Goal: Task Accomplishment & Management: Complete application form

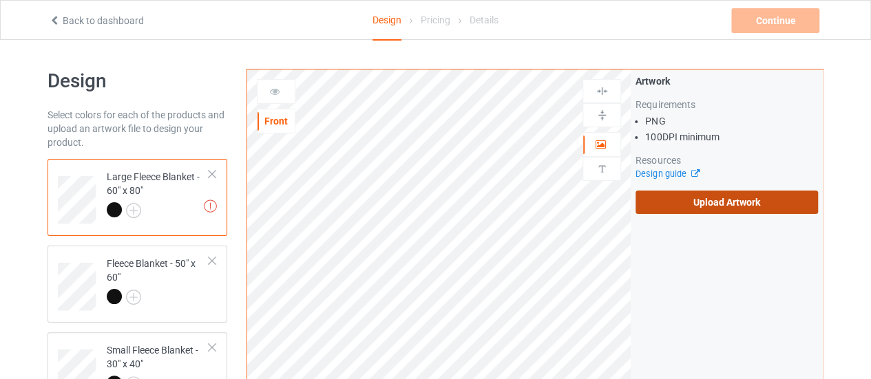
click at [669, 213] on label "Upload Artwork" at bounding box center [726, 202] width 182 height 23
click at [0, 0] on input "Upload Artwork" at bounding box center [0, 0] width 0 height 0
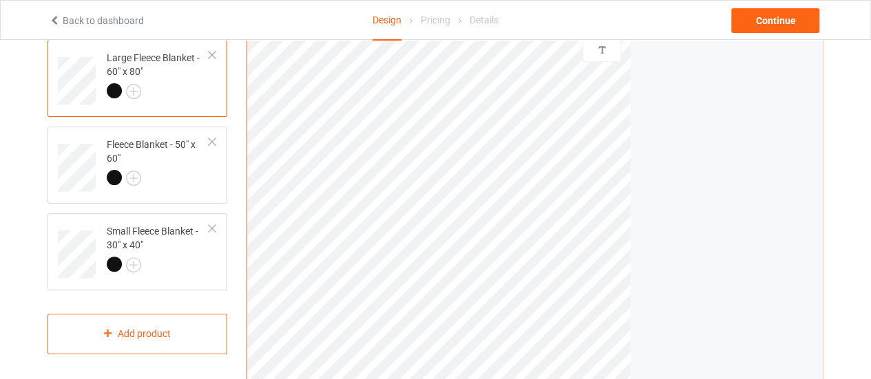
scroll to position [121, 0]
click at [173, 173] on div at bounding box center [158, 177] width 103 height 19
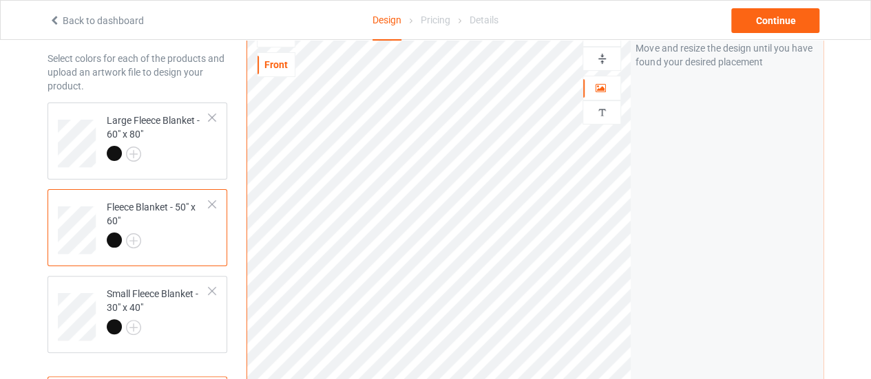
scroll to position [54, 0]
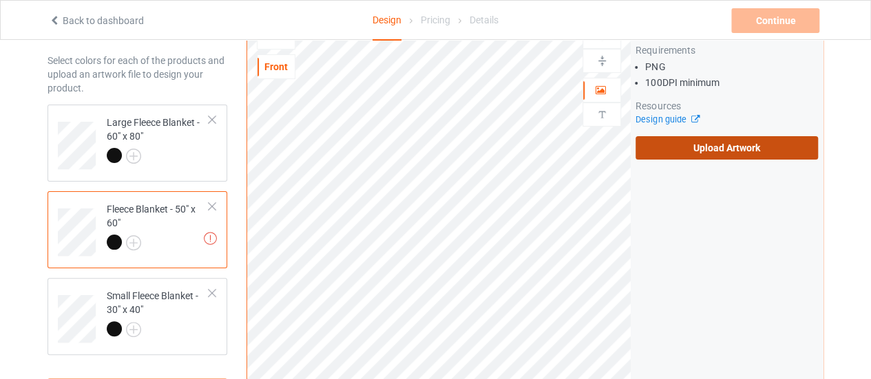
click at [665, 145] on label "Upload Artwork" at bounding box center [726, 147] width 182 height 23
click at [0, 0] on input "Upload Artwork" at bounding box center [0, 0] width 0 height 0
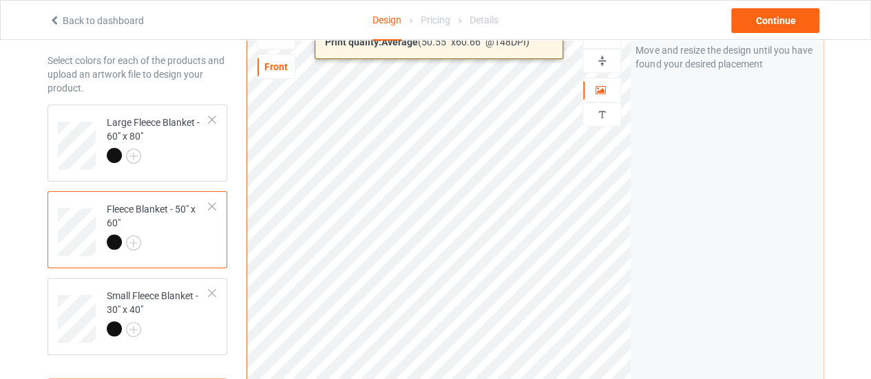
click at [578, 325] on html "Back to dashboard Design Pricing Details Continue Design Select colors for each…" at bounding box center [435, 135] width 871 height 379
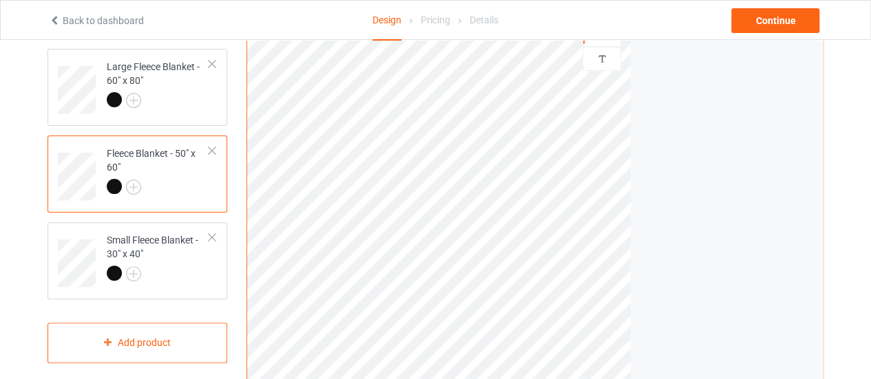
scroll to position [111, 0]
click at [160, 264] on div "Small Fleece Blanket - 30" x 40"" at bounding box center [158, 256] width 103 height 47
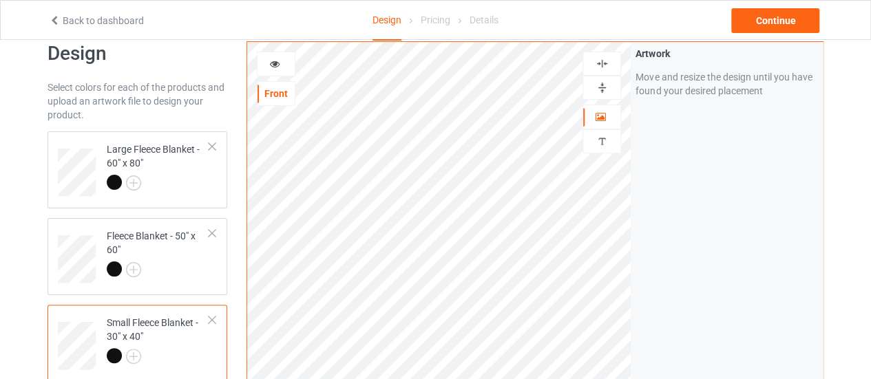
scroll to position [4, 0]
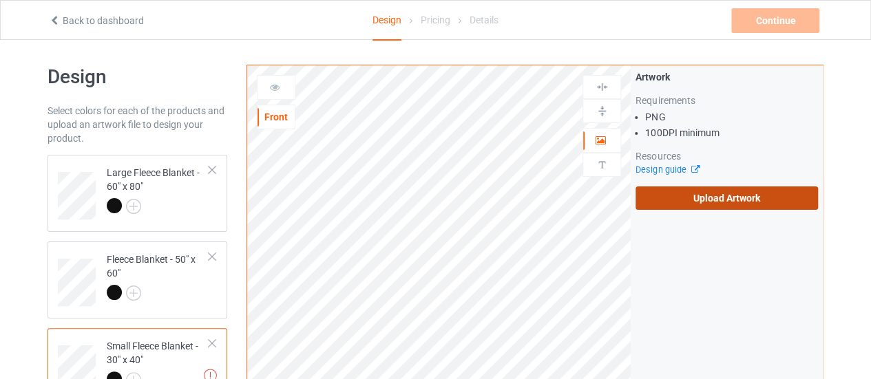
click at [641, 193] on label "Upload Artwork" at bounding box center [726, 198] width 182 height 23
click at [0, 0] on input "Upload Artwork" at bounding box center [0, 0] width 0 height 0
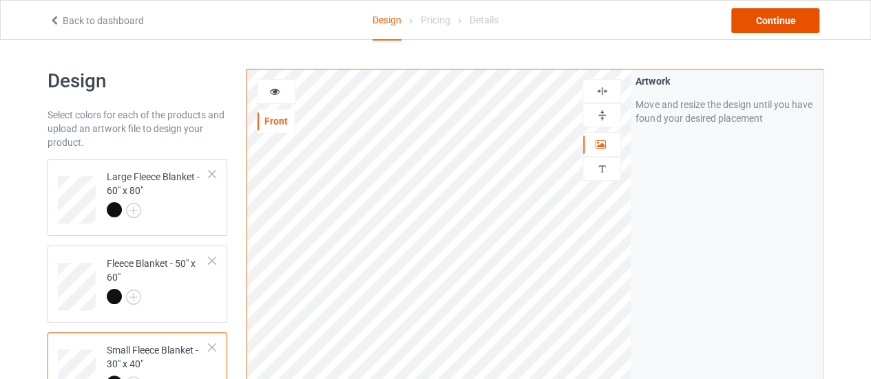
click at [749, 20] on div "Continue" at bounding box center [775, 20] width 88 height 25
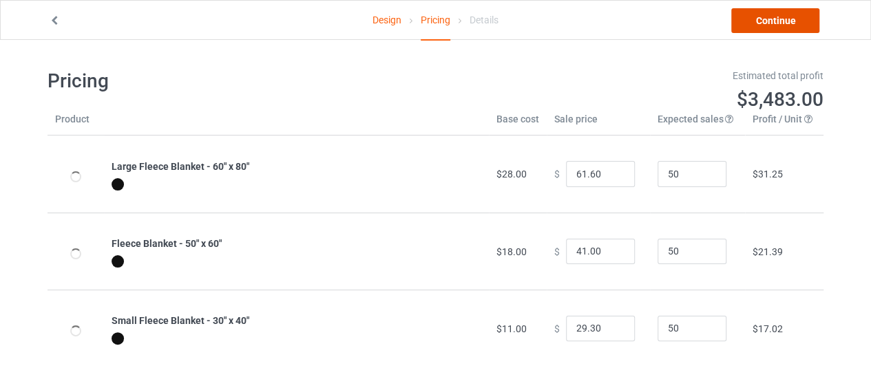
click at [743, 17] on link "Continue" at bounding box center [775, 20] width 88 height 25
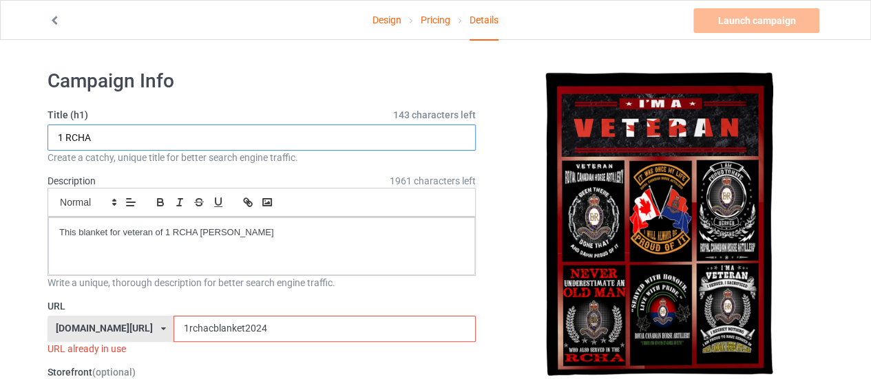
click at [65, 137] on input "1 RCHA" at bounding box center [262, 138] width 428 height 26
type input "RCHA"
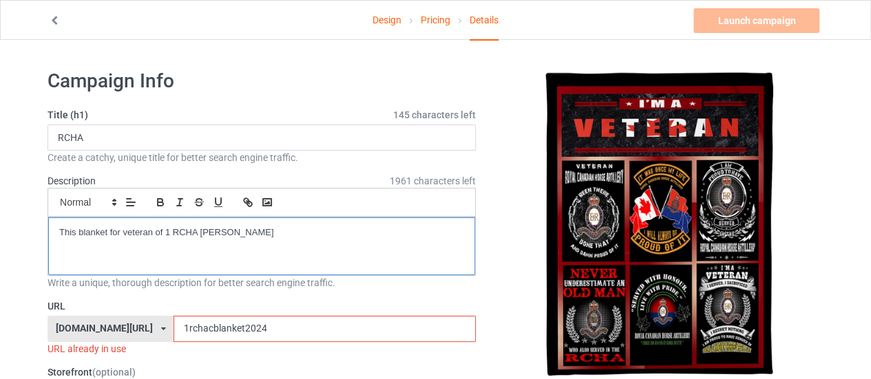
click at [240, 227] on p "This blanket for veteran of 1 RCHA [PERSON_NAME]" at bounding box center [261, 232] width 405 height 13
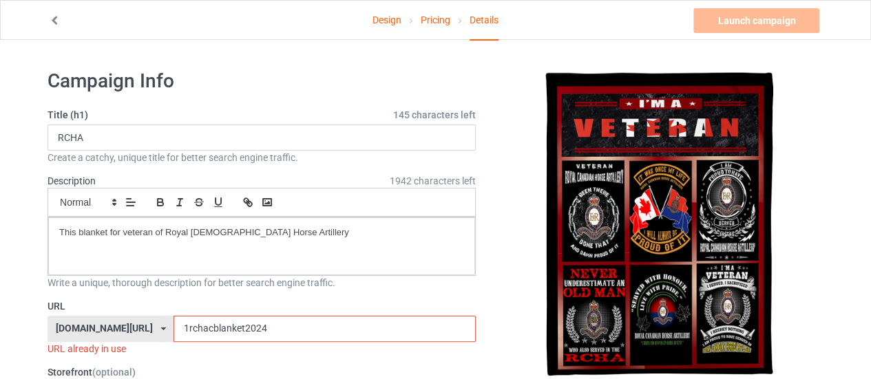
click at [271, 316] on input "1rchacblanket2024" at bounding box center [324, 329] width 302 height 26
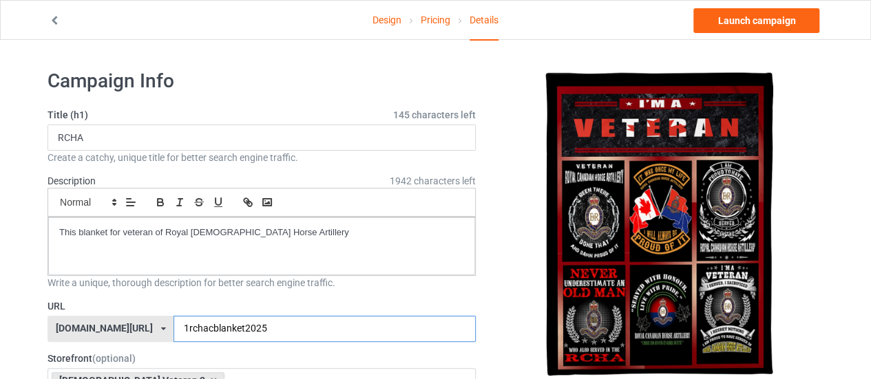
click at [173, 324] on input "1rchacblanket2025" at bounding box center [324, 329] width 302 height 26
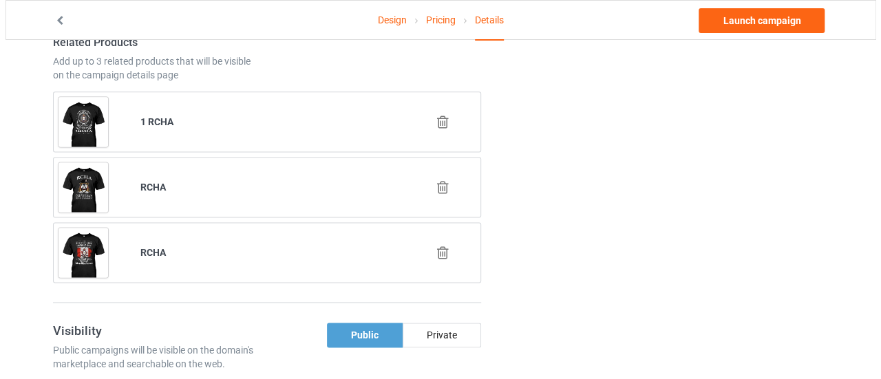
scroll to position [847, 0]
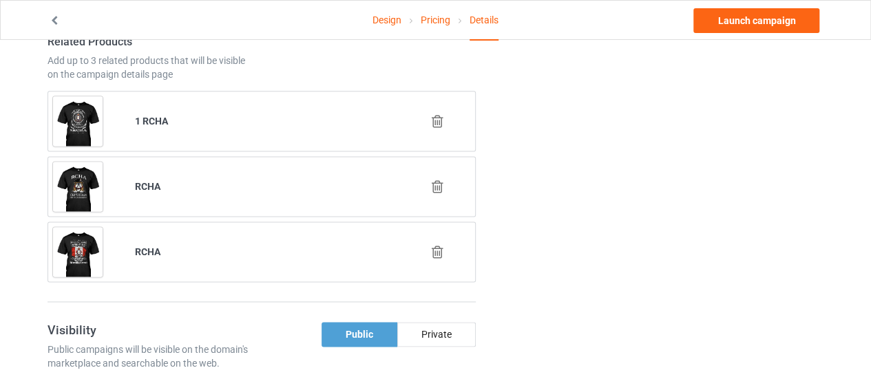
type input "rchacblanket2025"
click at [443, 114] on icon at bounding box center [437, 121] width 17 height 14
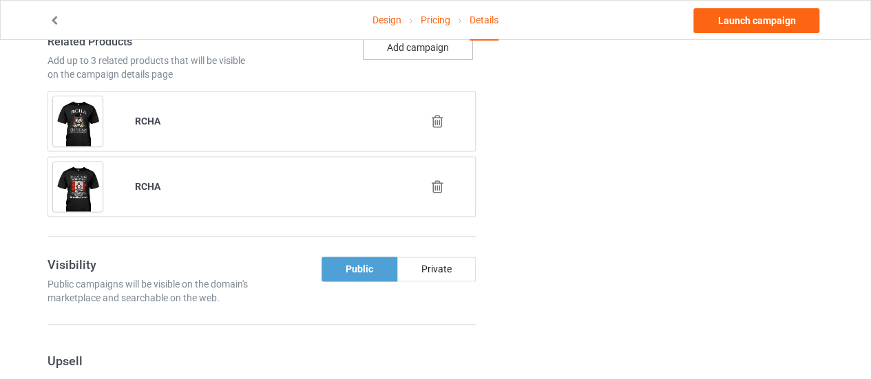
click at [409, 43] on button "Add campaign" at bounding box center [418, 47] width 110 height 25
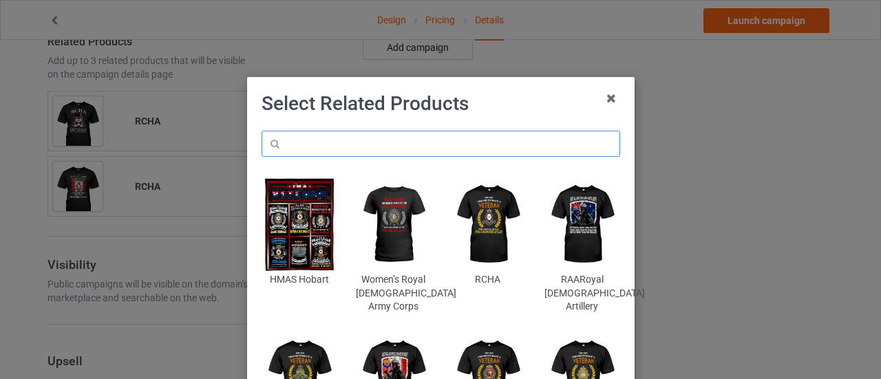
click at [335, 134] on input "text" at bounding box center [441, 144] width 359 height 26
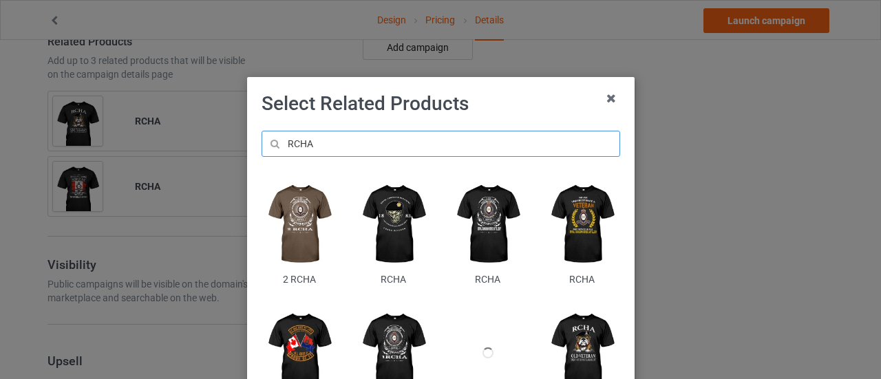
scroll to position [63, 0]
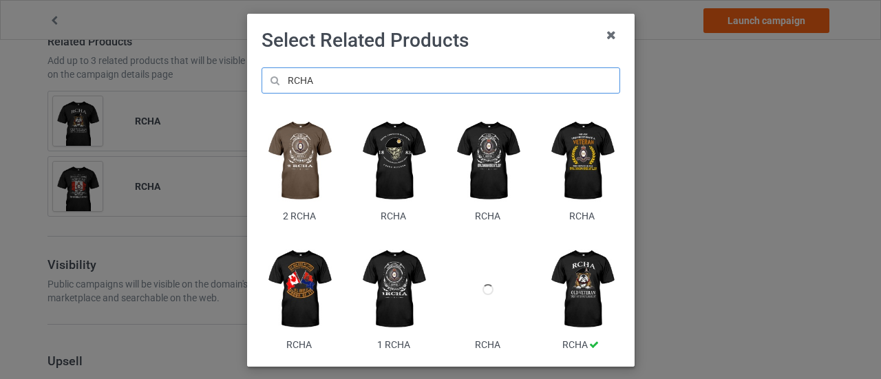
type input "RCHA"
click at [576, 166] on img at bounding box center [582, 161] width 75 height 94
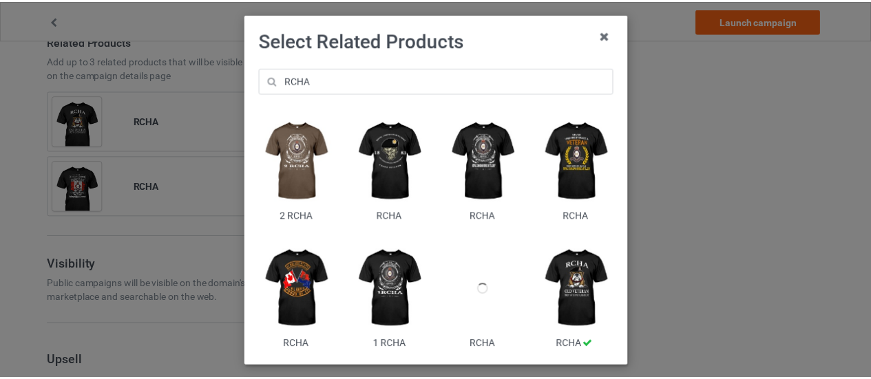
scroll to position [0, 0]
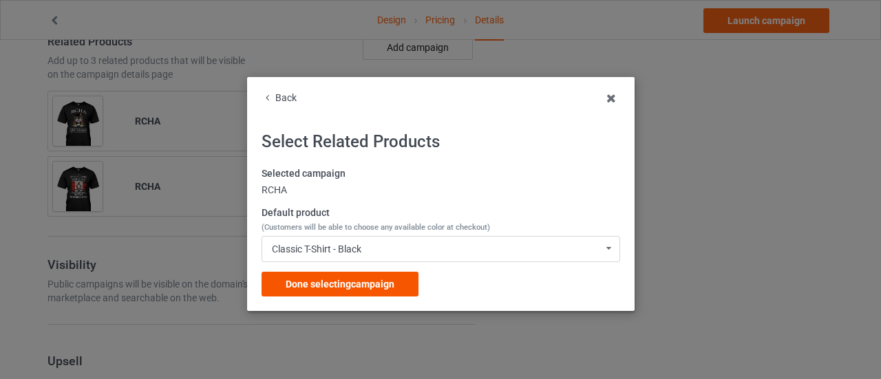
click at [344, 283] on span "Done selecting campaign" at bounding box center [340, 284] width 109 height 11
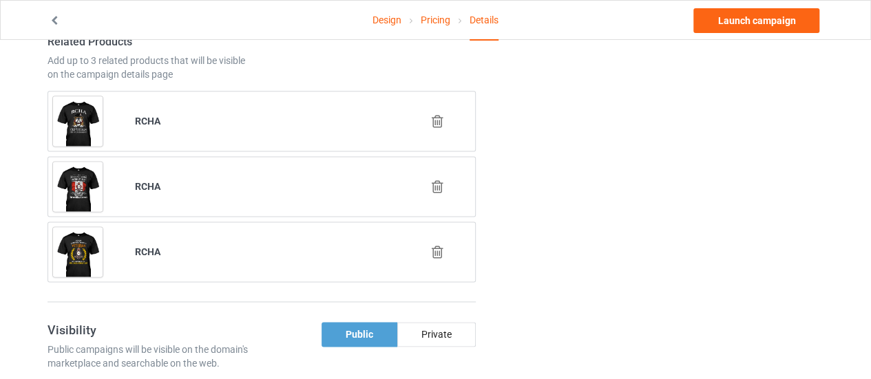
click at [437, 118] on icon at bounding box center [437, 121] width 17 height 14
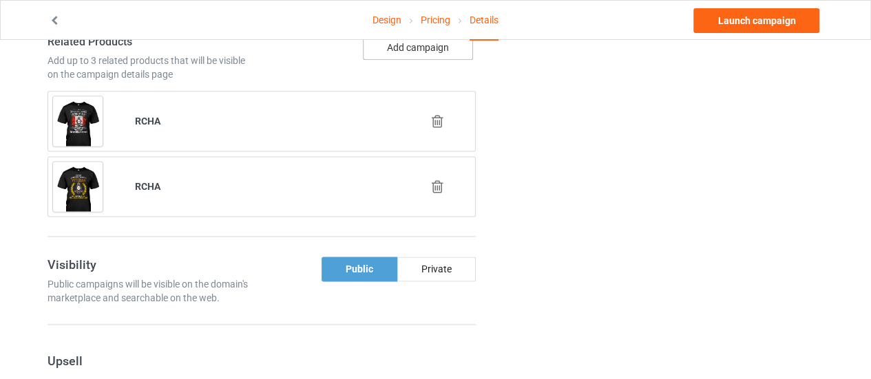
click at [410, 42] on button "Add campaign" at bounding box center [418, 47] width 110 height 25
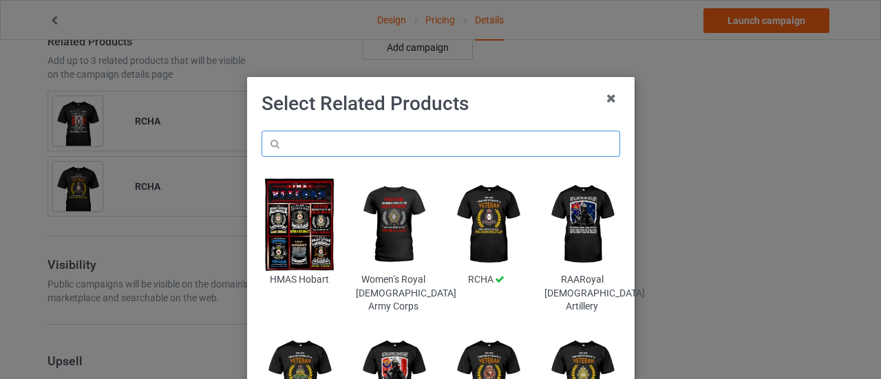
click at [350, 146] on input "text" at bounding box center [441, 144] width 359 height 26
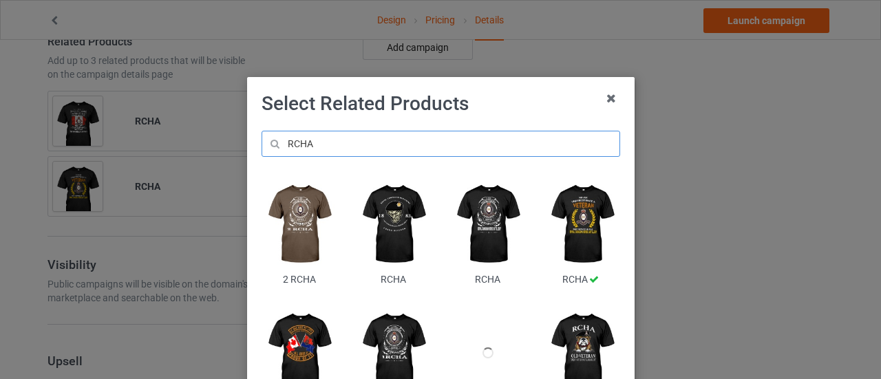
type input "RCHA"
click at [488, 249] on img at bounding box center [487, 225] width 75 height 94
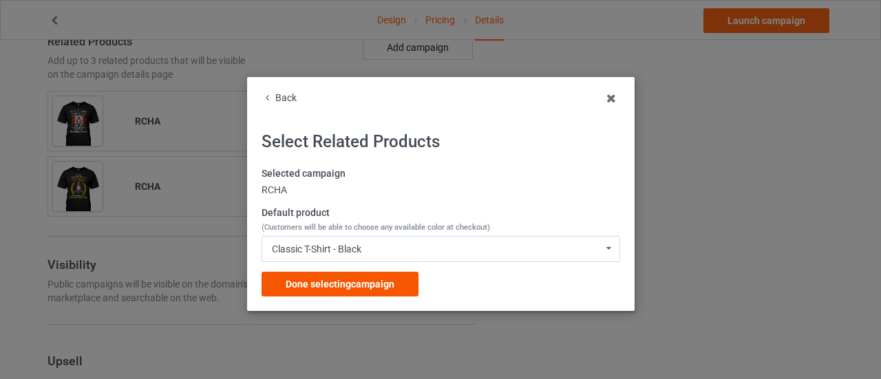
click at [357, 282] on span "Done selecting campaign" at bounding box center [340, 284] width 109 height 11
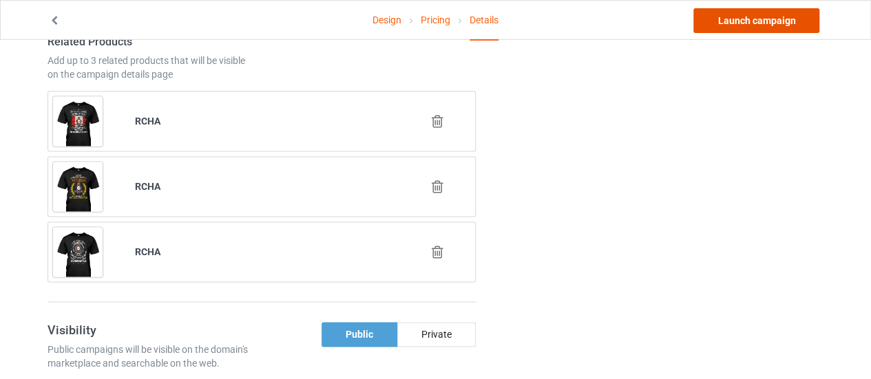
click at [750, 13] on link "Launch campaign" at bounding box center [756, 20] width 126 height 25
